Goal: Find specific page/section: Find specific page/section

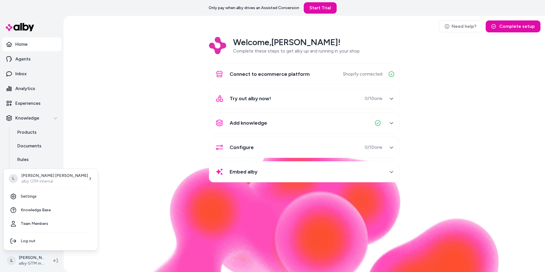
click at [30, 257] on html "Only pay when alby drives an Assisted Conversion Start Trial Home Agents Inbox …" at bounding box center [272, 136] width 545 height 272
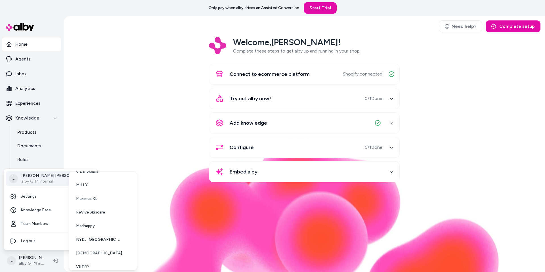
scroll to position [56, 0]
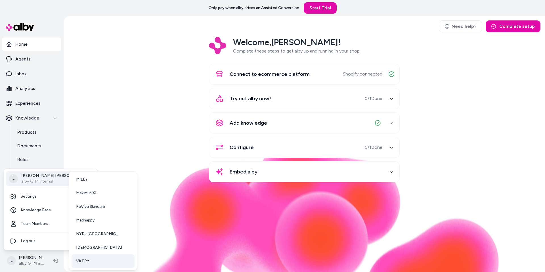
click at [76, 263] on span "VKTRY" at bounding box center [82, 261] width 13 height 6
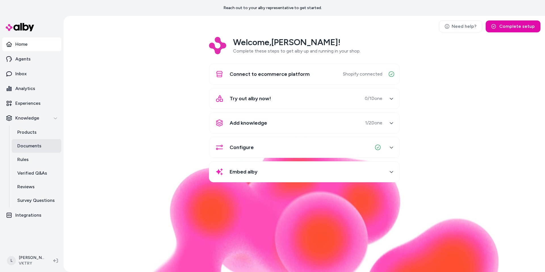
click at [30, 144] on p "Documents" at bounding box center [29, 146] width 24 height 7
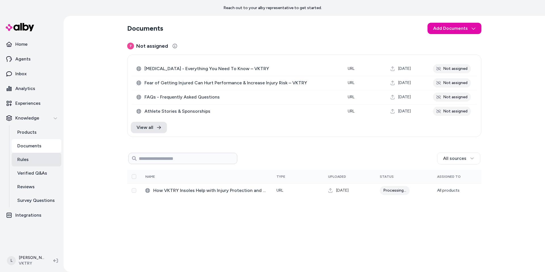
click at [28, 157] on p "Rules" at bounding box center [22, 159] width 11 height 7
